Goal: Information Seeking & Learning: Compare options

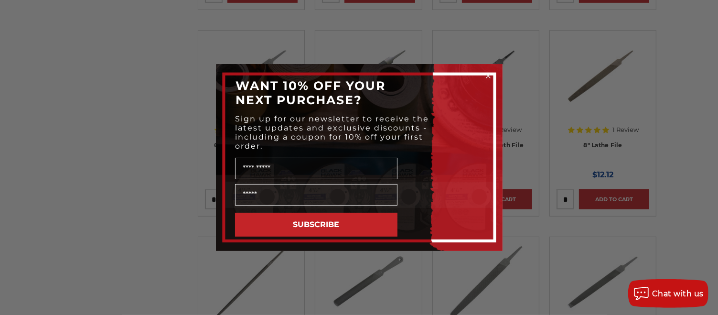
scroll to position [478, 0]
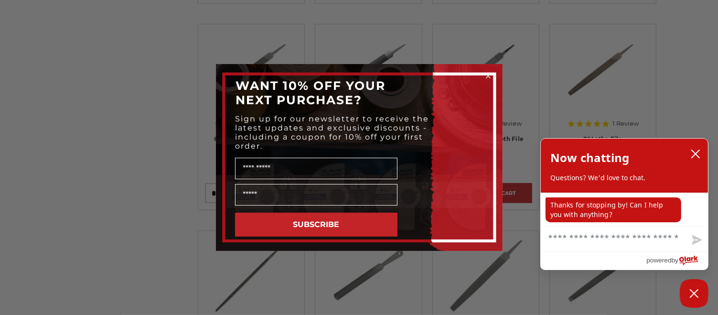
click at [487, 73] on circle "Close dialog" at bounding box center [487, 76] width 9 height 9
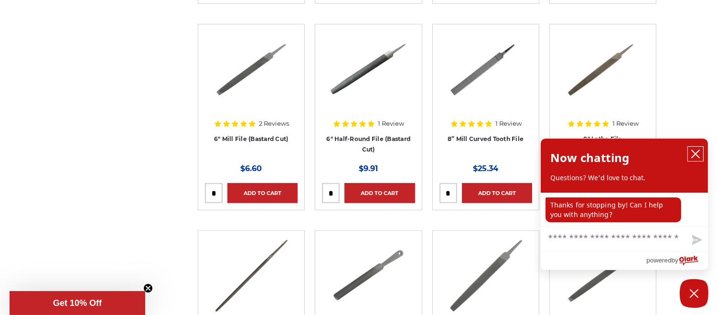
click at [697, 150] on icon "close chatbox" at bounding box center [695, 154] width 10 height 10
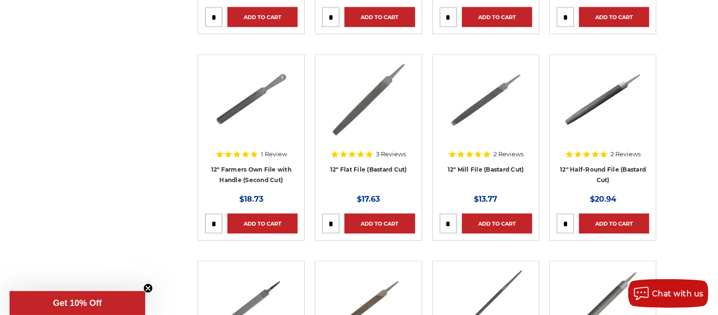
scroll to position [1480, 0]
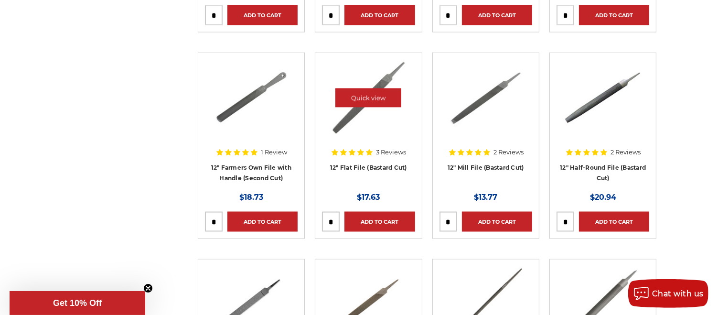
click at [358, 113] on img at bounding box center [367, 98] width 77 height 76
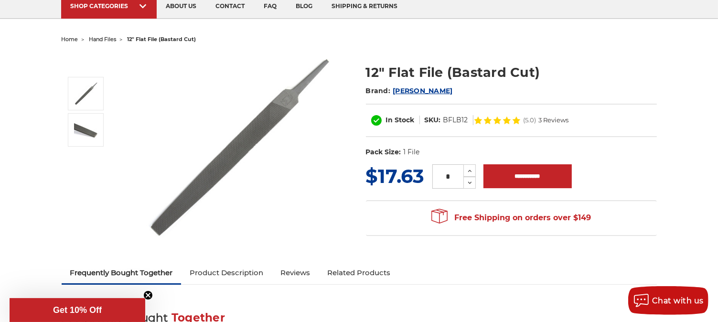
scroll to position [143, 0]
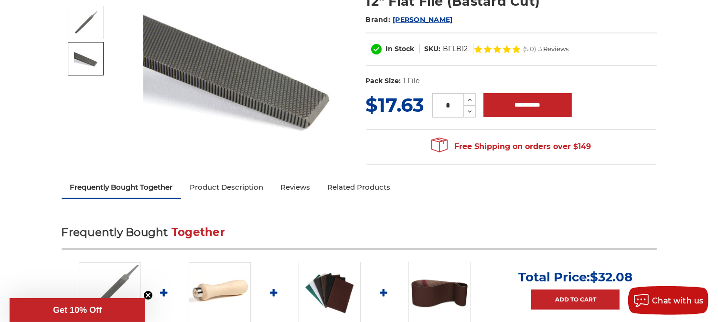
click at [88, 64] on img at bounding box center [86, 59] width 24 height 18
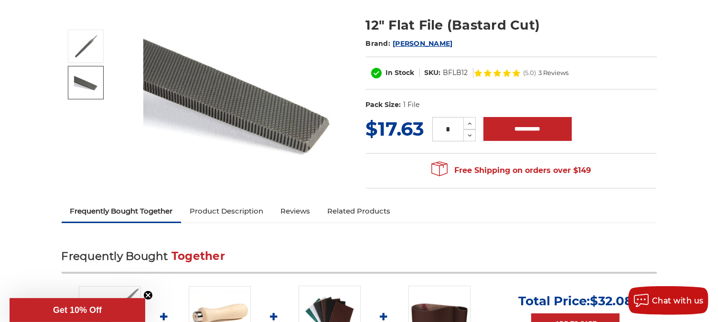
scroll to position [96, 0]
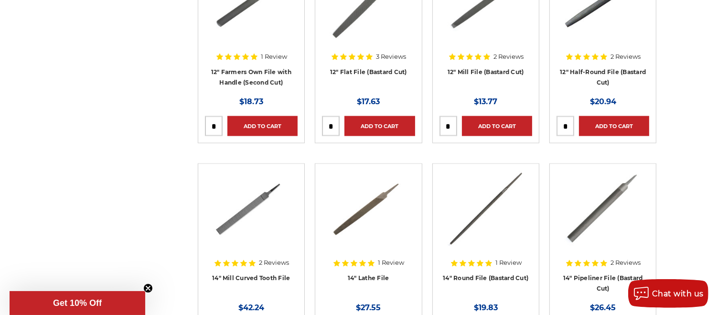
scroll to position [1624, 0]
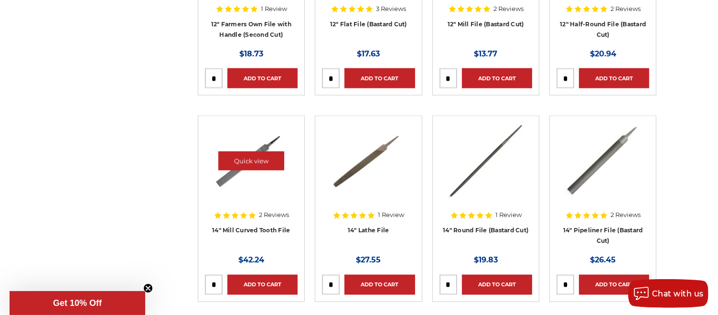
click at [246, 186] on img at bounding box center [251, 161] width 76 height 76
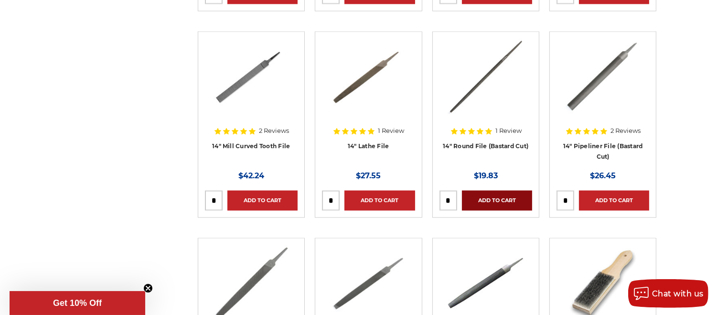
scroll to position [1719, 0]
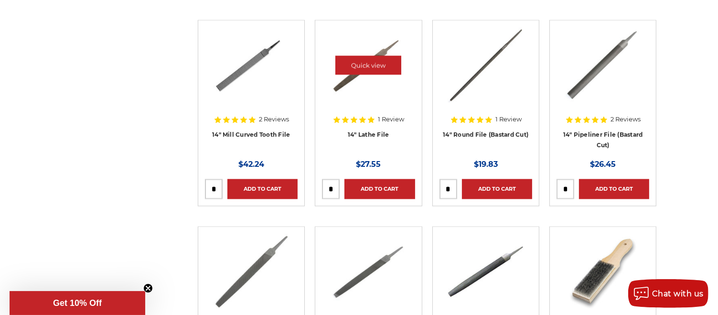
click at [351, 82] on img at bounding box center [368, 65] width 76 height 76
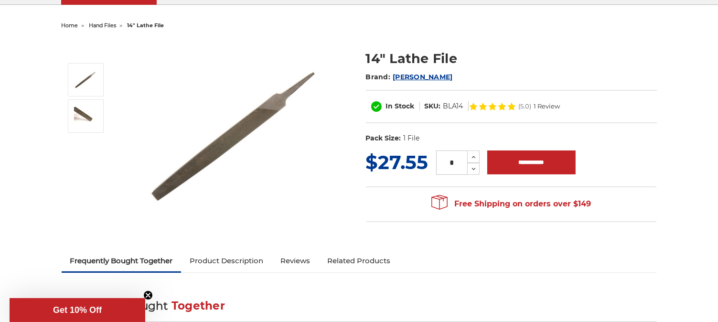
scroll to position [96, 0]
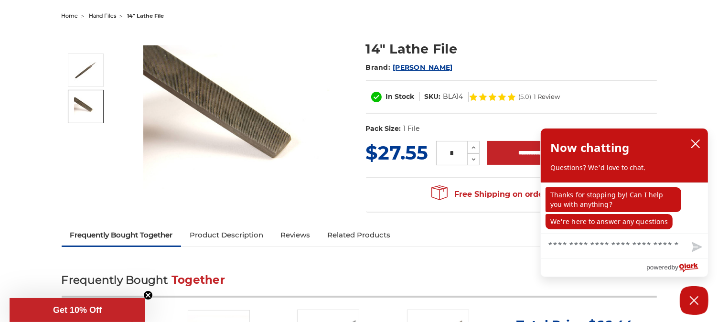
click at [78, 103] on img at bounding box center [86, 106] width 24 height 18
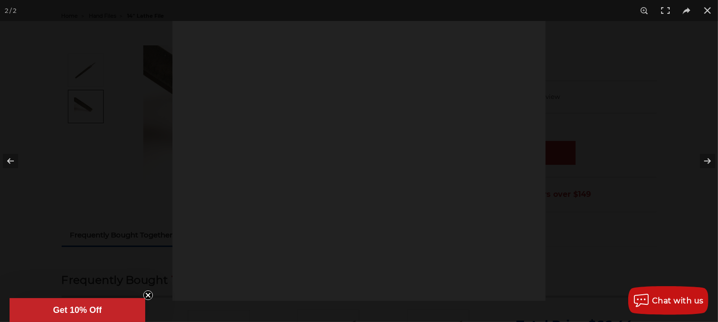
click at [78, 103] on div at bounding box center [359, 161] width 718 height 322
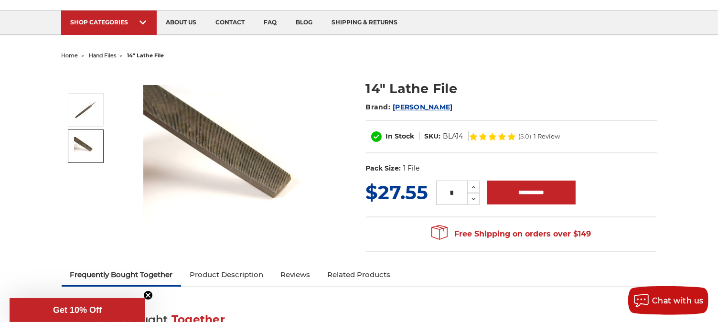
scroll to position [48, 0]
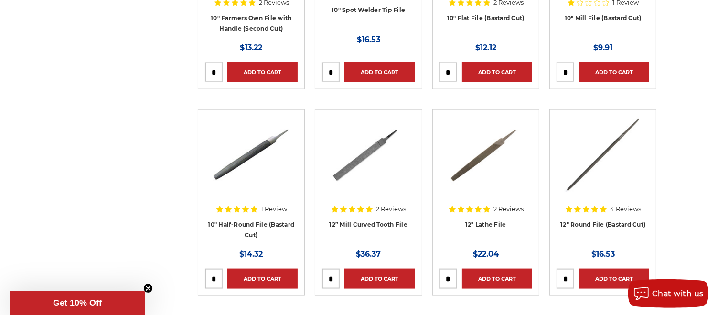
scroll to position [1194, 0]
